Goal: Information Seeking & Learning: Learn about a topic

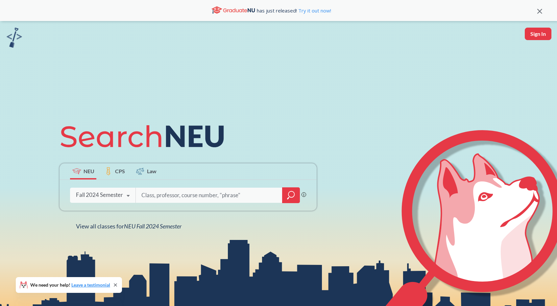
click at [124, 191] on icon at bounding box center [128, 196] width 12 height 18
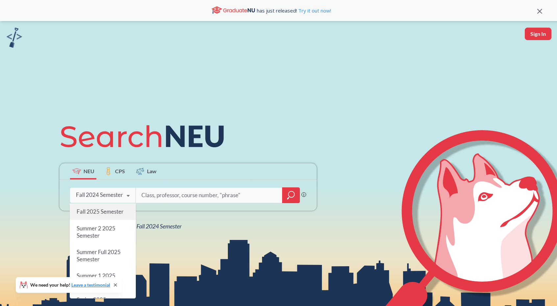
click at [107, 212] on span "Fall 2025 Semester" at bounding box center [100, 211] width 47 height 7
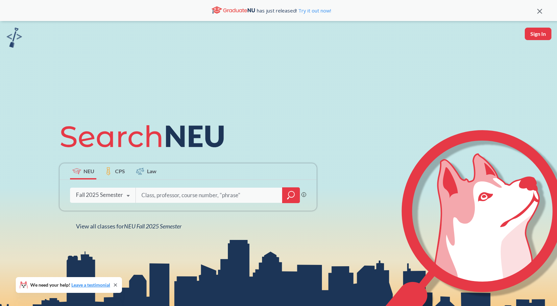
click at [155, 200] on input "search" at bounding box center [209, 195] width 137 height 14
type input "ds 5020"
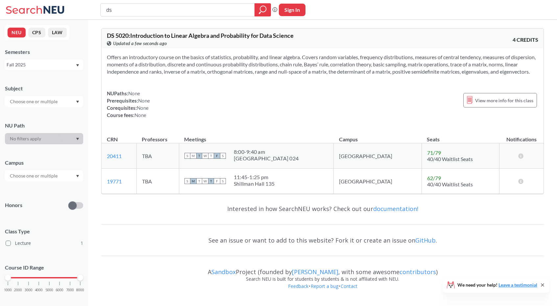
type input "d"
type input "cs 5001"
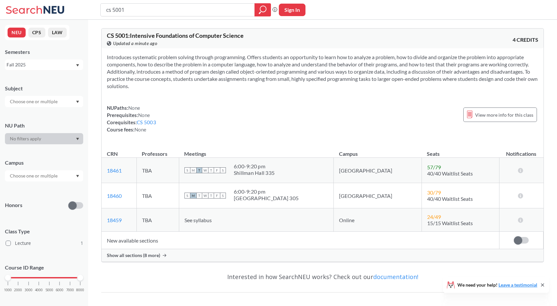
click at [136, 256] on span "Show all sections (8 more)" at bounding box center [133, 256] width 53 height 6
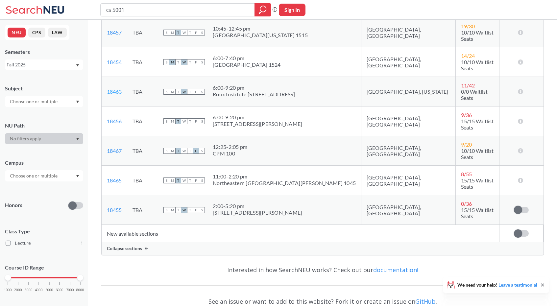
scroll to position [256, 0]
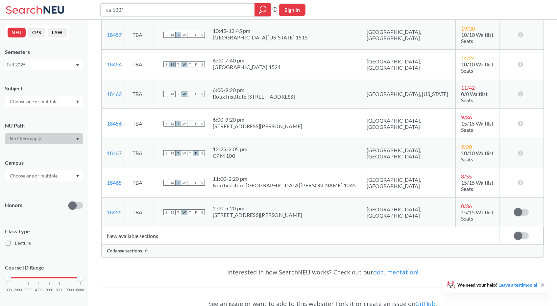
click at [140, 10] on input "cs 5001" at bounding box center [178, 9] width 144 height 11
type input "cs 5003"
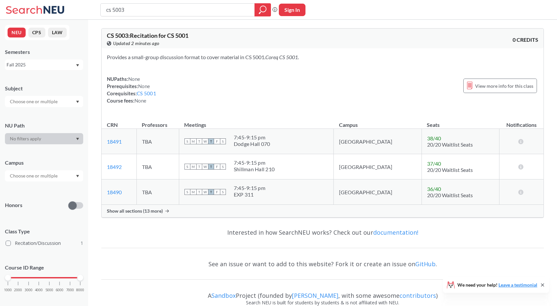
click at [149, 213] on span "Show all sections (13 more)" at bounding box center [135, 211] width 56 height 6
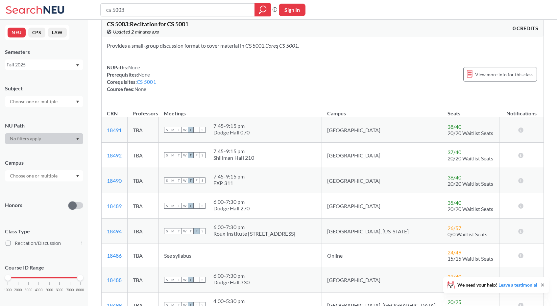
scroll to position [33, 0]
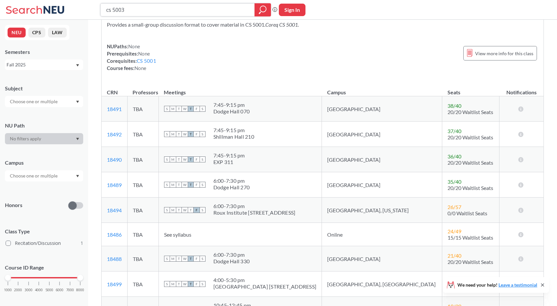
click at [137, 11] on input "cs 5003" at bounding box center [178, 9] width 144 height 11
type input "cs 5002"
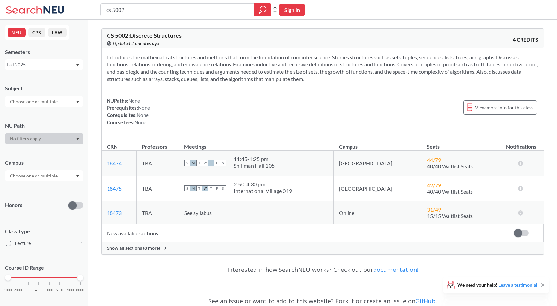
click at [154, 249] on span "Show all sections (8 more)" at bounding box center [133, 248] width 53 height 6
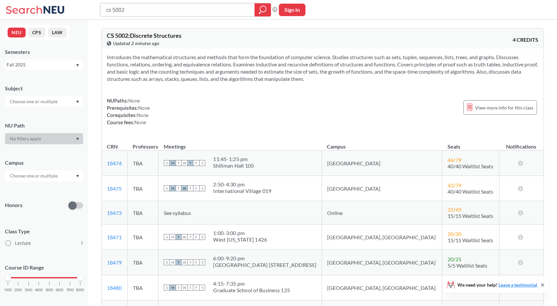
click at [143, 13] on input "cs 5002" at bounding box center [178, 9] width 144 height 11
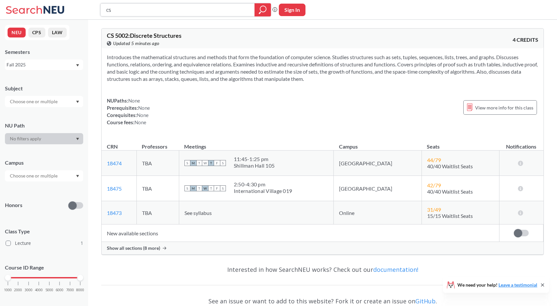
type input "c"
type input "ds 5010"
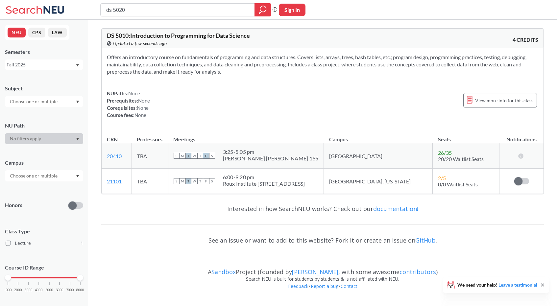
type input "ds 5020"
